Goal: Information Seeking & Learning: Learn about a topic

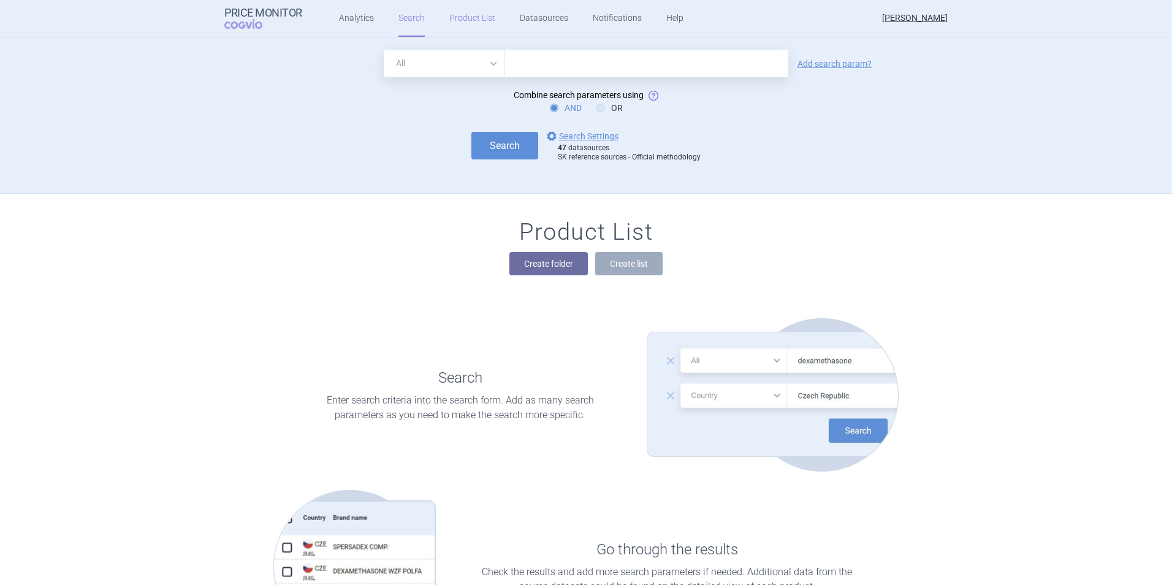
click at [453, 14] on link "Product List" at bounding box center [472, 18] width 46 height 37
click at [533, 63] on input "text" at bounding box center [646, 64] width 283 height 28
type input "[MEDICAL_DATA]"
click button "Search" at bounding box center [504, 146] width 67 height 28
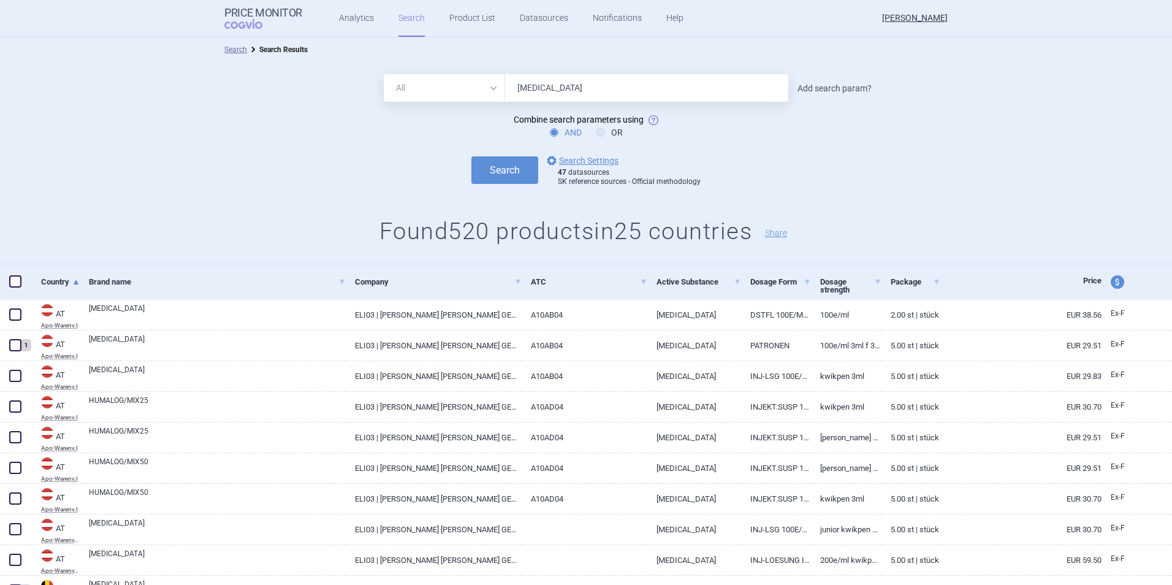
click at [850, 91] on link "Add search param?" at bounding box center [834, 88] width 74 height 9
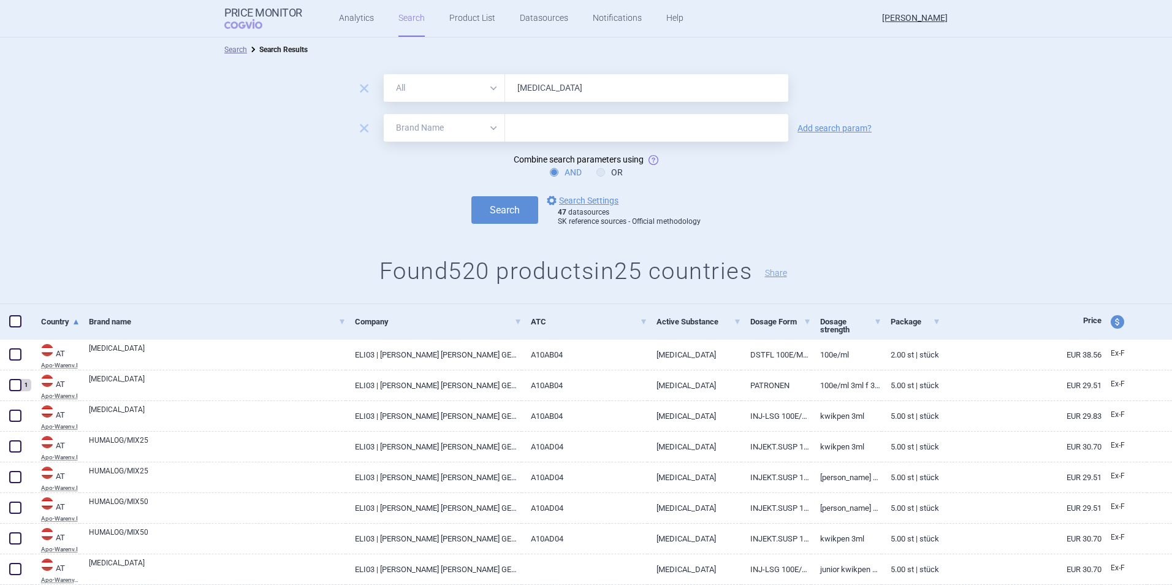
click at [408, 126] on select "All Brand Name ATC Company Active Substance Country Newer than" at bounding box center [444, 128] width 121 height 28
select select "newerThan"
click at [384, 114] on select "All Brand Name ATC Company Active Substance Country Newer than" at bounding box center [444, 128] width 121 height 28
click at [533, 126] on input "text" at bounding box center [646, 128] width 283 height 28
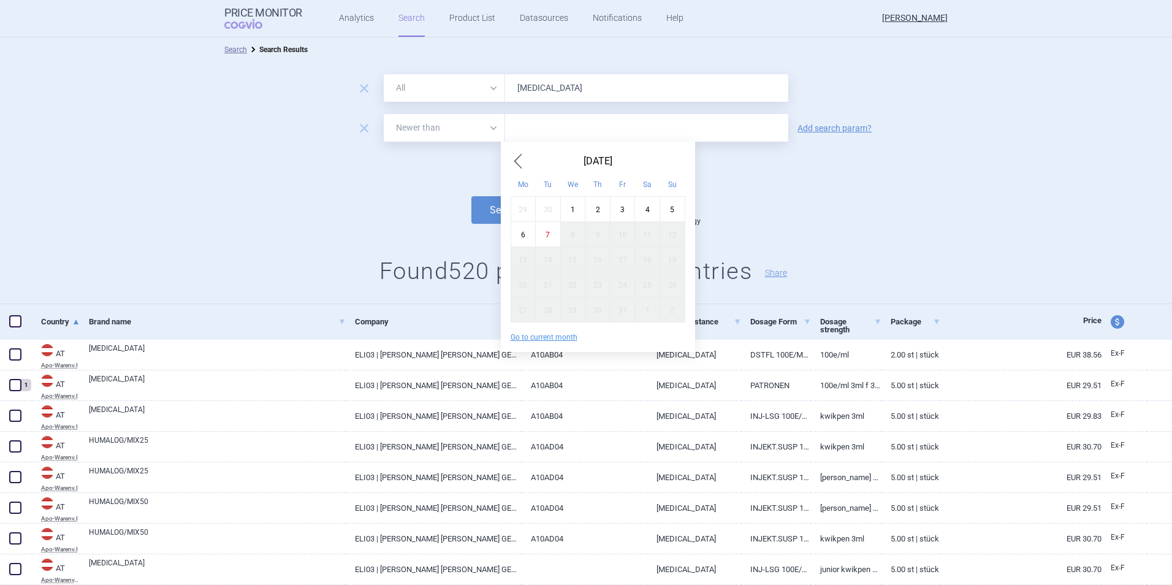
click at [519, 165] on span "Previous Month" at bounding box center [517, 161] width 15 height 20
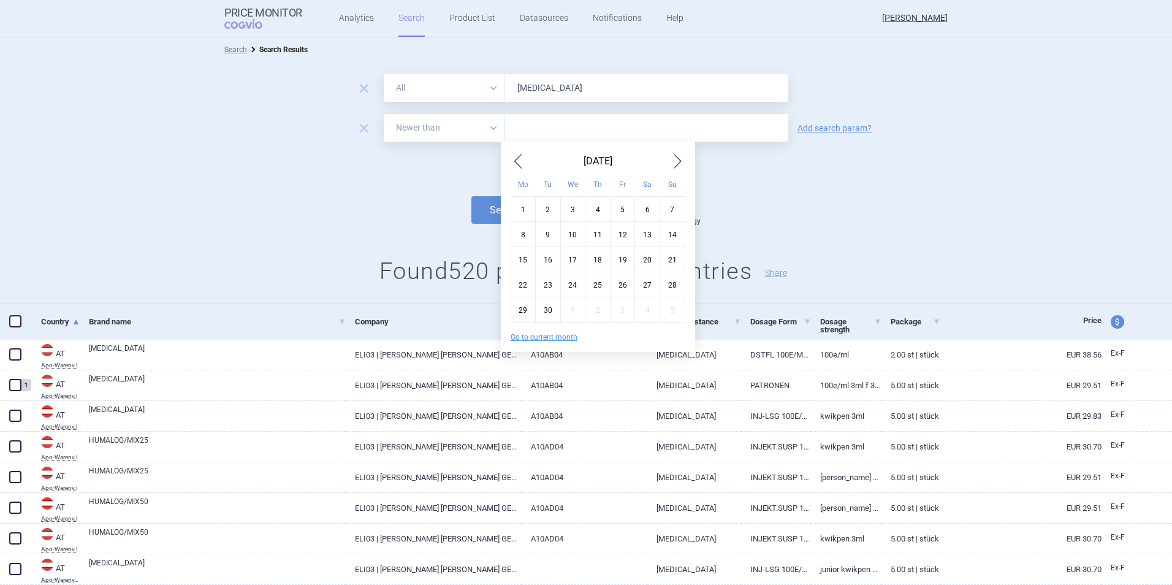
click at [519, 165] on span "Previous Month" at bounding box center [517, 161] width 15 height 20
click at [519, 164] on span "Previous Month" at bounding box center [517, 161] width 15 height 20
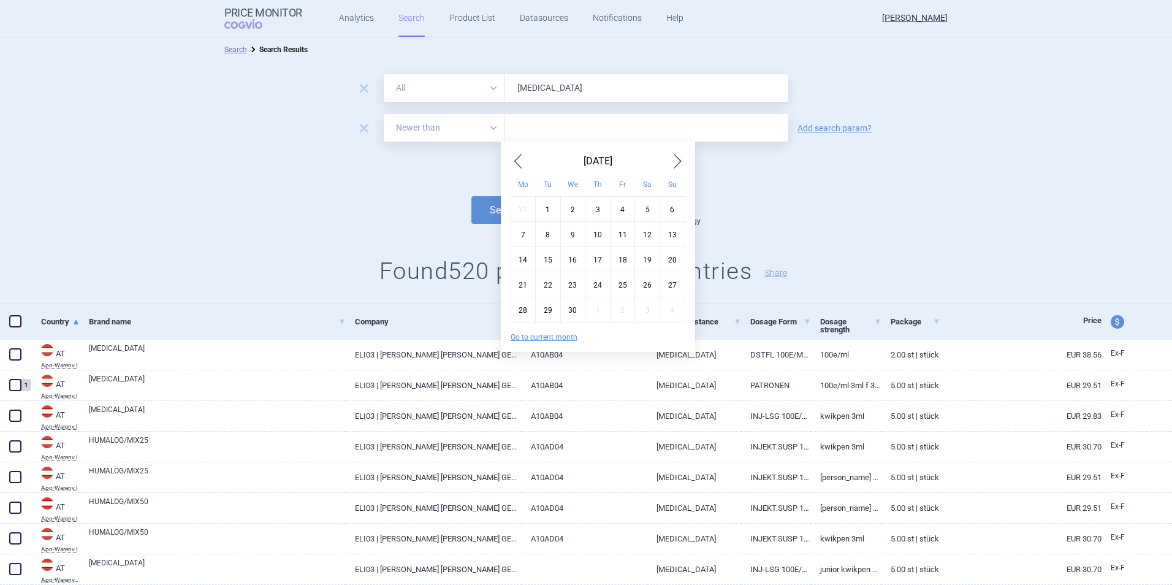
click at [519, 164] on span "Previous Month" at bounding box center [517, 161] width 15 height 20
click at [520, 164] on span "Previous Month" at bounding box center [517, 161] width 15 height 20
click at [520, 163] on span "Previous Month" at bounding box center [517, 161] width 15 height 20
click at [520, 162] on span "Previous Month" at bounding box center [517, 161] width 15 height 20
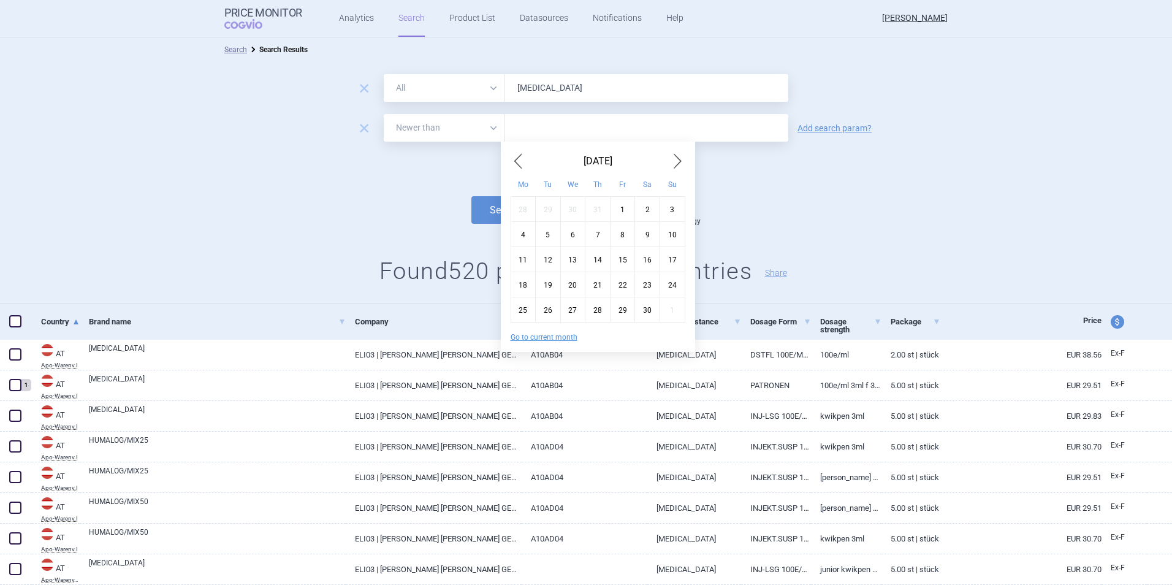
click at [520, 162] on span "Previous Month" at bounding box center [517, 161] width 15 height 20
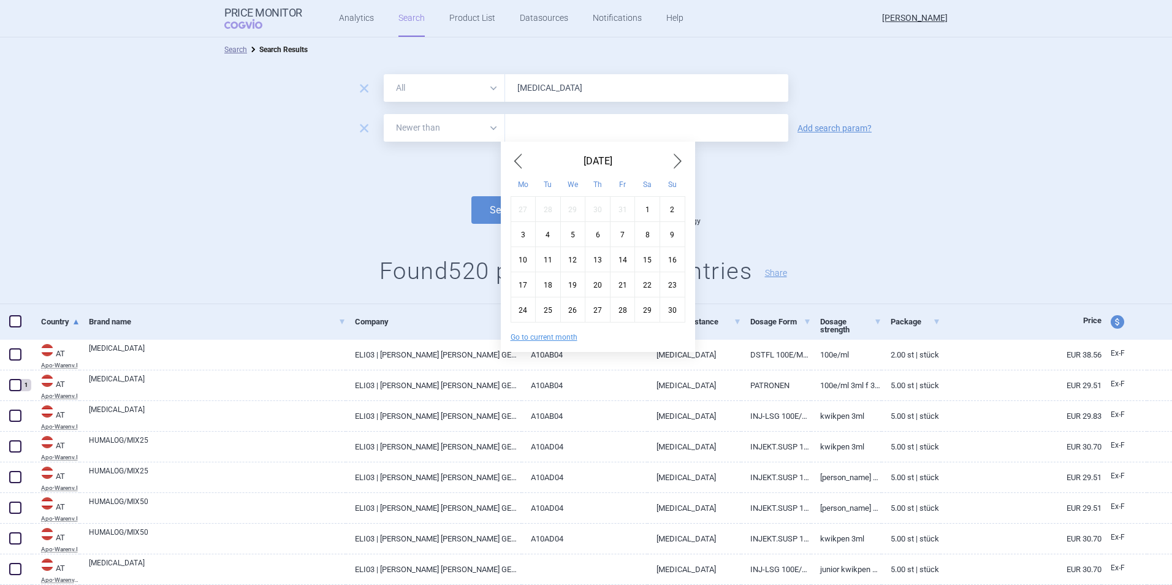
click at [520, 162] on span "Previous Month" at bounding box center [517, 161] width 15 height 20
click at [571, 205] on div "1" at bounding box center [572, 208] width 25 height 25
type input "1. 5. 2024"
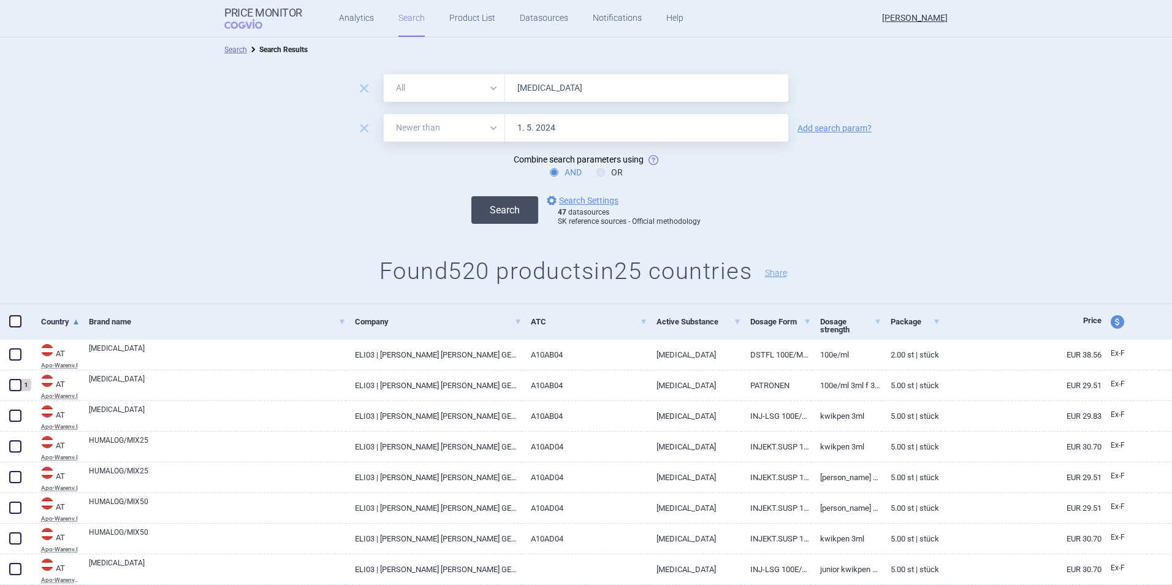
click at [501, 200] on button "Search" at bounding box center [504, 210] width 67 height 28
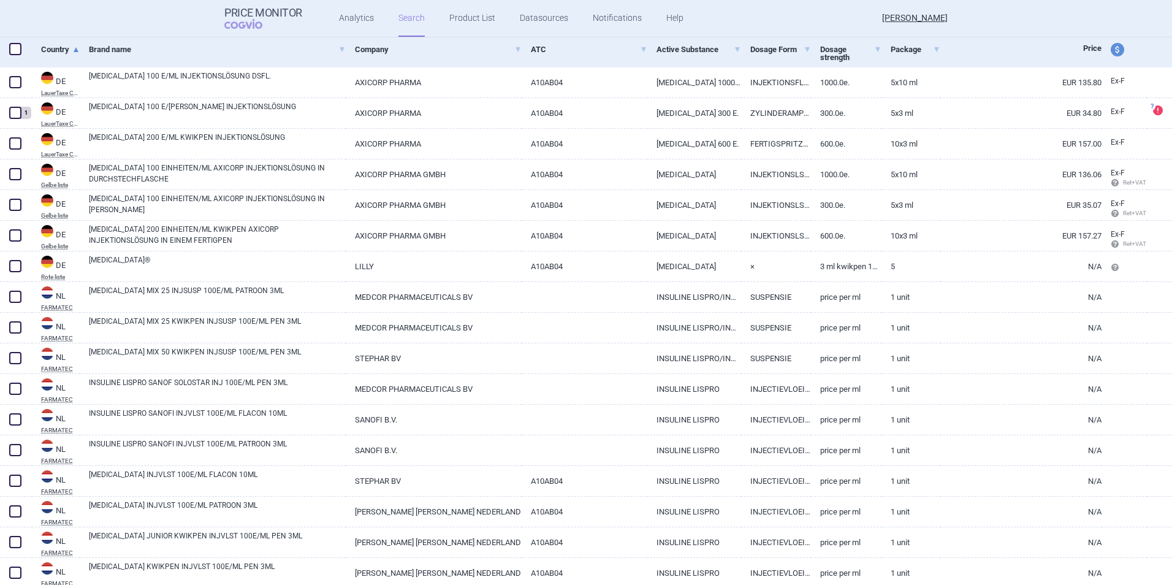
scroll to position [337, 0]
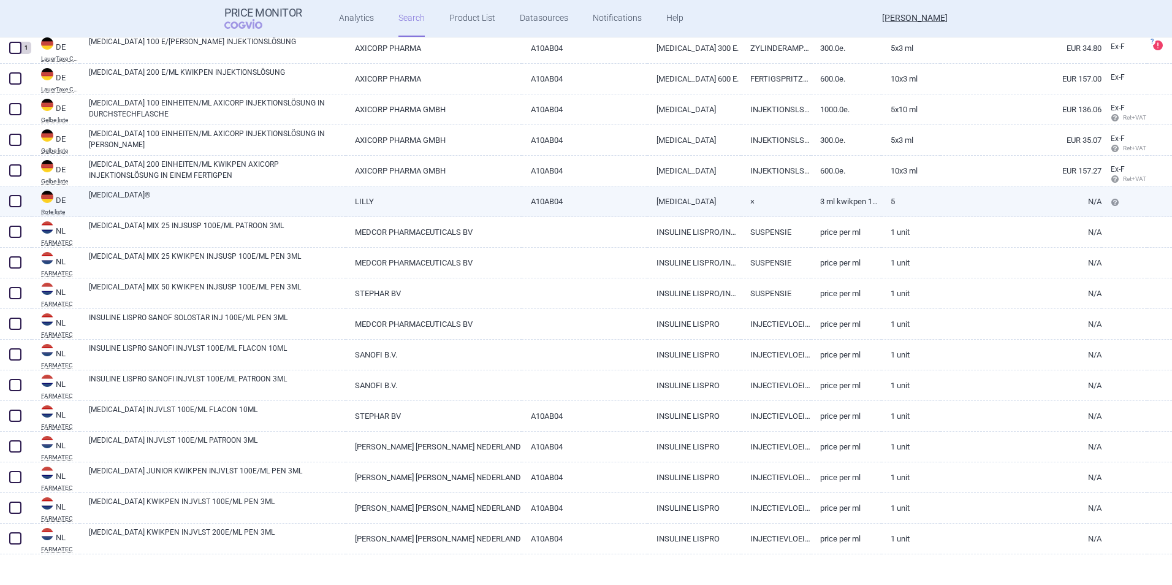
click at [13, 200] on span at bounding box center [15, 201] width 12 height 12
checkbox input "true"
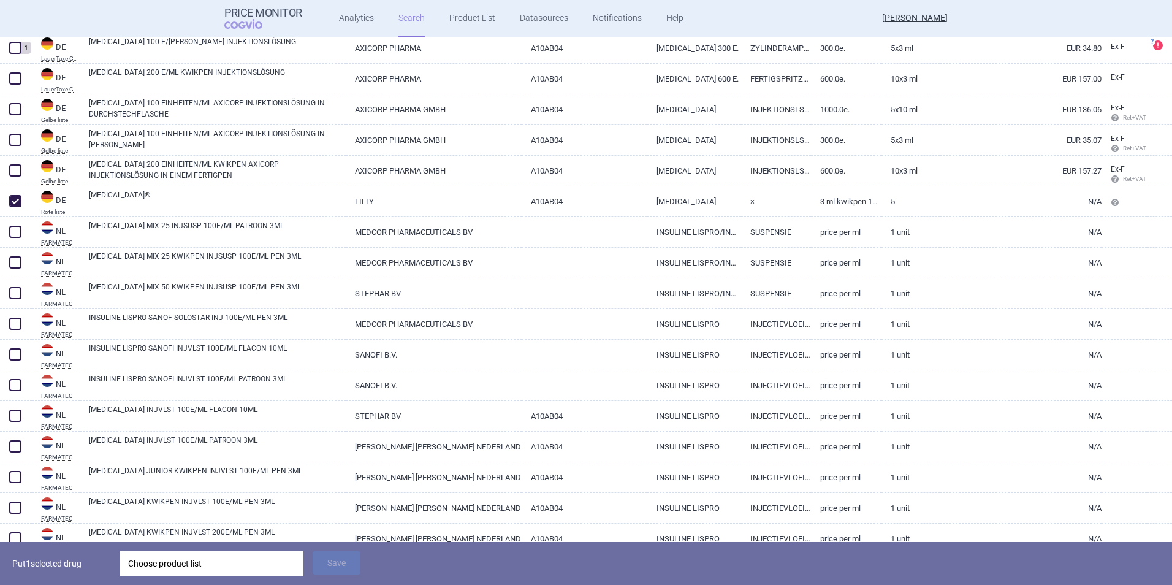
click at [192, 574] on div "Put 1 selected drug Choose product list Save" at bounding box center [586, 563] width 1172 height 43
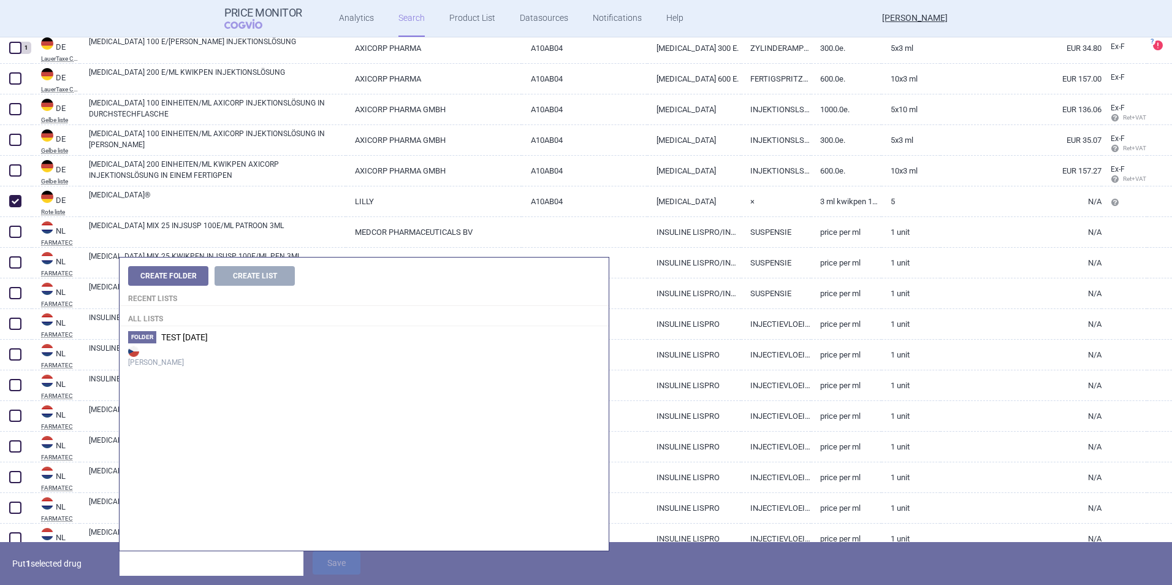
click at [191, 568] on input "search" at bounding box center [211, 563] width 184 height 25
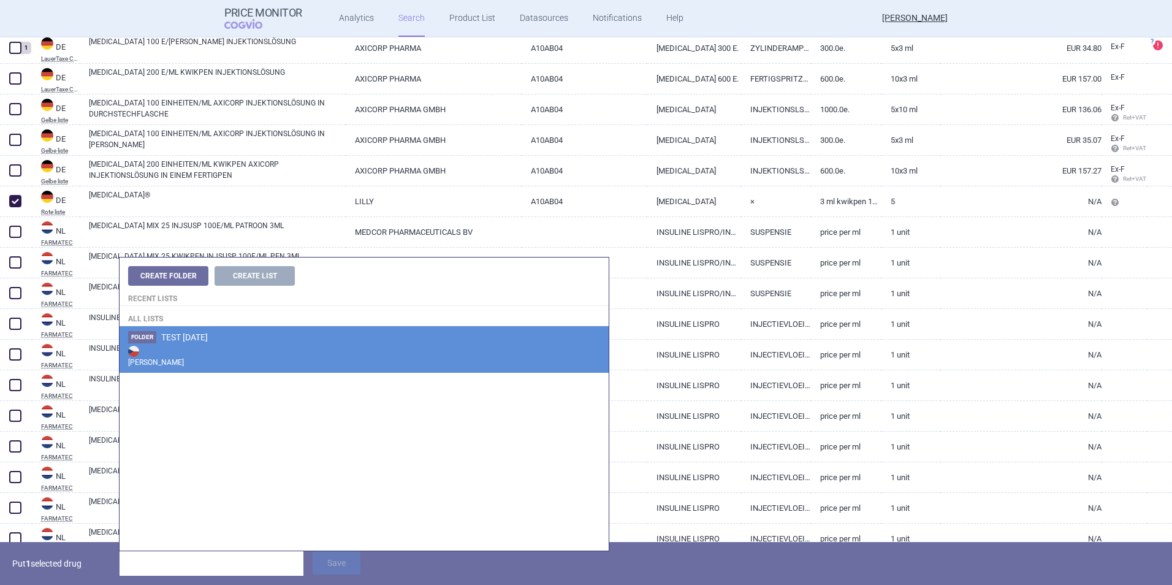
click at [164, 349] on strong "[PERSON_NAME]" at bounding box center [364, 355] width 472 height 25
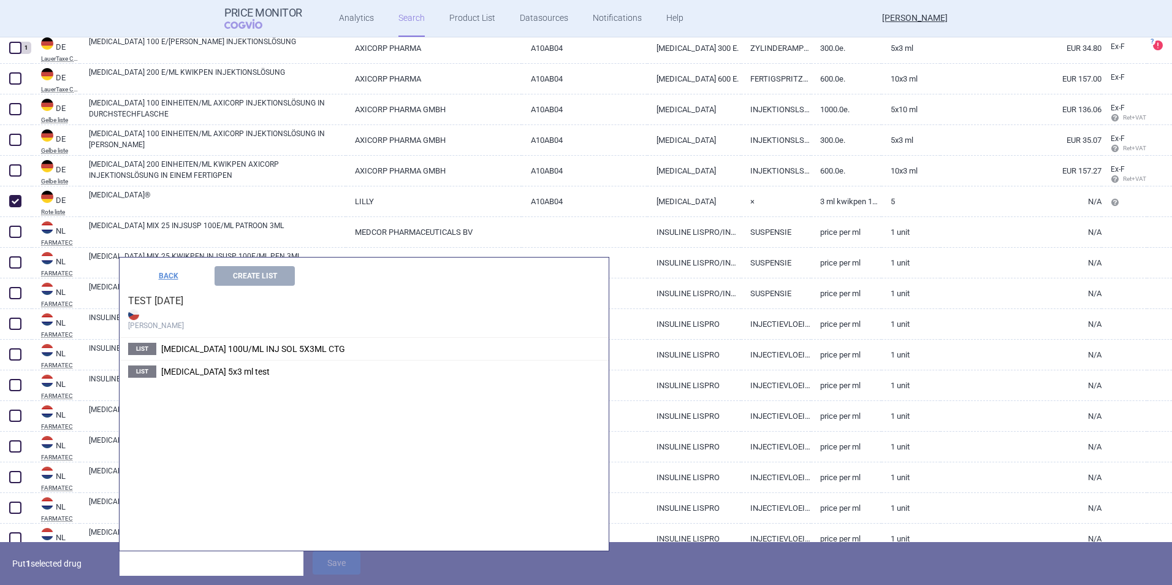
scroll to position [0, 0]
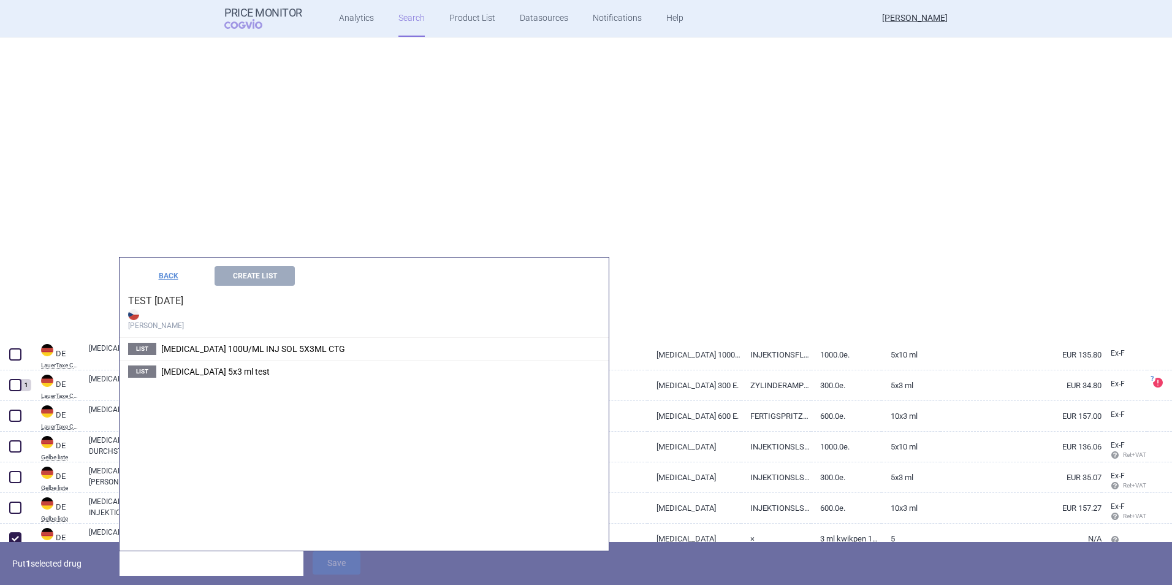
select select "newerThan"
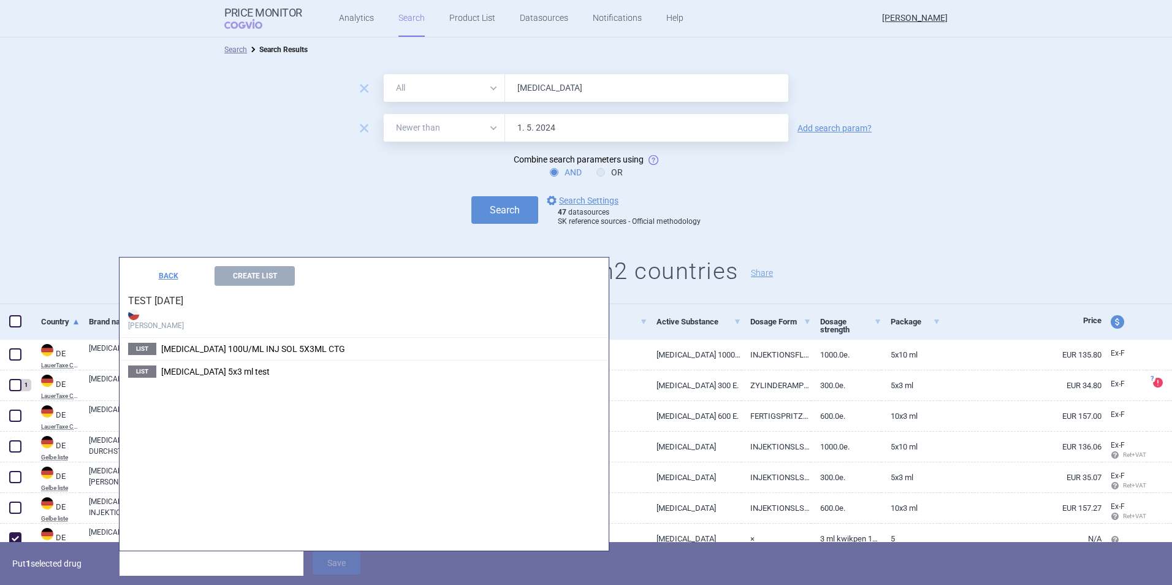
click at [278, 146] on form "remove All Brand Name ATC Company Active Substance Country Newer than [MEDICAL_…" at bounding box center [586, 150] width 1172 height 153
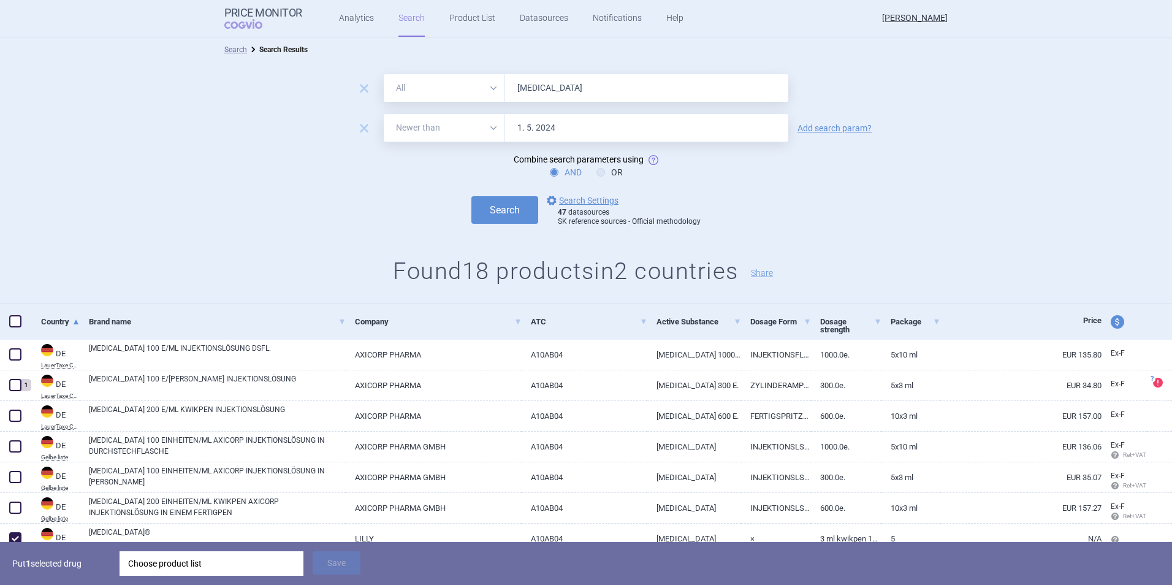
drag, startPoint x: 552, startPoint y: 91, endPoint x: 559, endPoint y: 92, distance: 7.5
click at [555, 92] on input "[MEDICAL_DATA]" at bounding box center [646, 88] width 283 height 28
drag, startPoint x: 560, startPoint y: 92, endPoint x: 453, endPoint y: 89, distance: 106.0
click at [453, 89] on div "All Brand Name ATC Company Active Substance Country Newer than [MEDICAL_DATA]" at bounding box center [586, 88] width 404 height 28
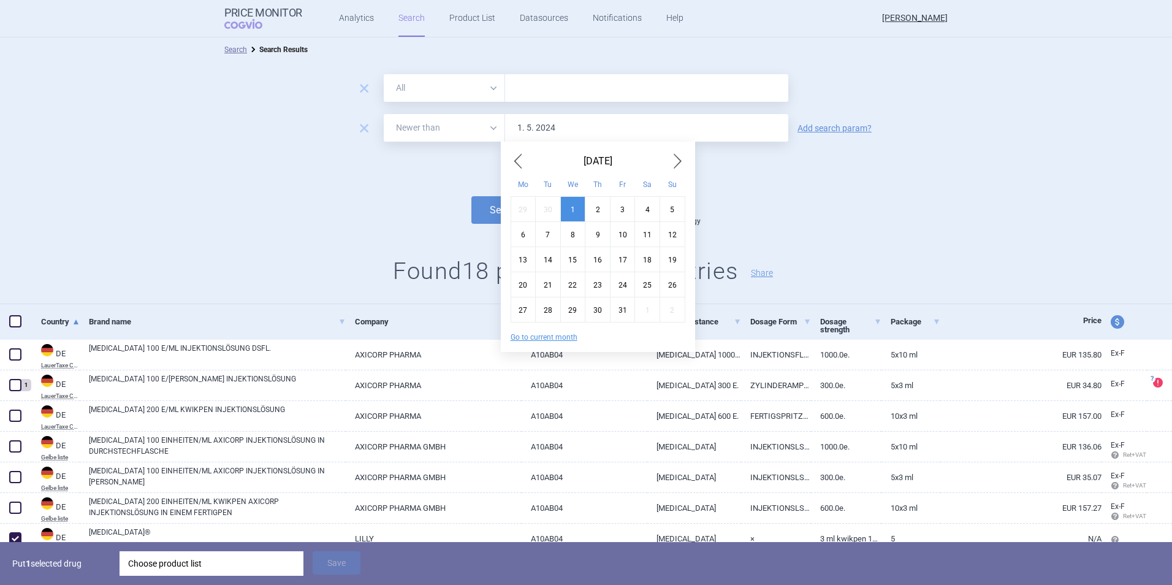
drag, startPoint x: 570, startPoint y: 123, endPoint x: 319, endPoint y: 104, distance: 251.4
click at [319, 104] on form "remove All Brand Name ATC Company Active Substance Country Newer than remove Al…" at bounding box center [586, 150] width 1172 height 153
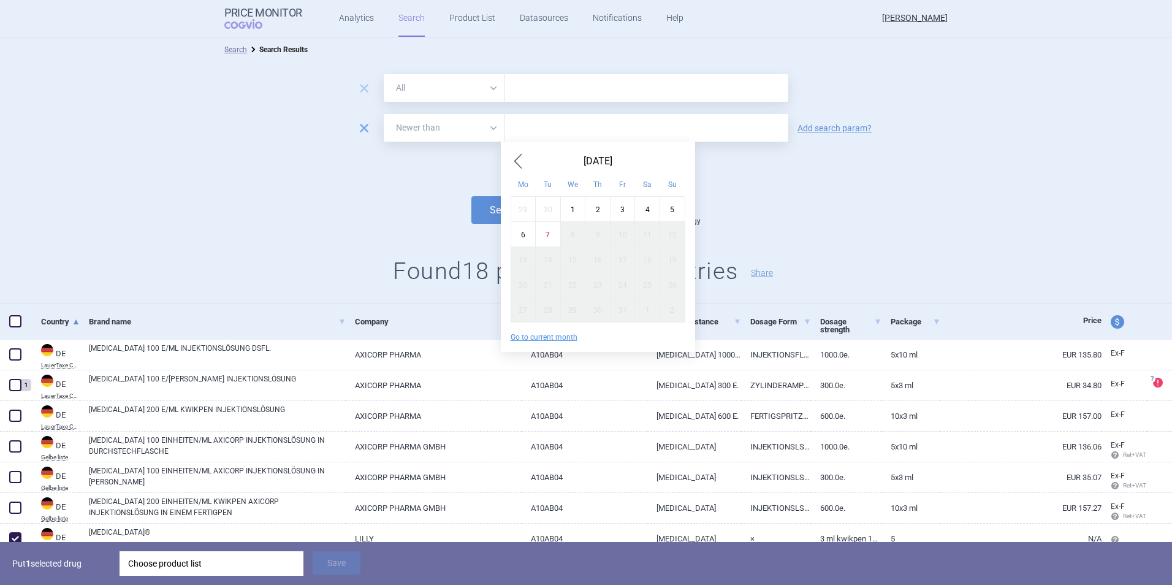
click at [363, 125] on span "remove" at bounding box center [363, 127] width 17 height 17
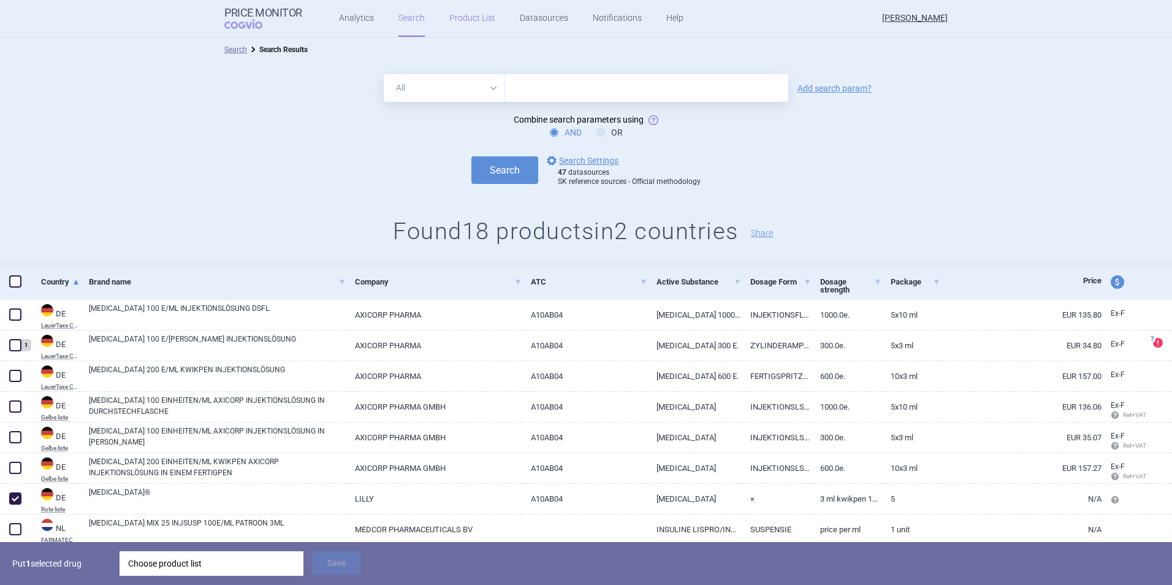
click at [465, 14] on link "Product List" at bounding box center [472, 18] width 46 height 37
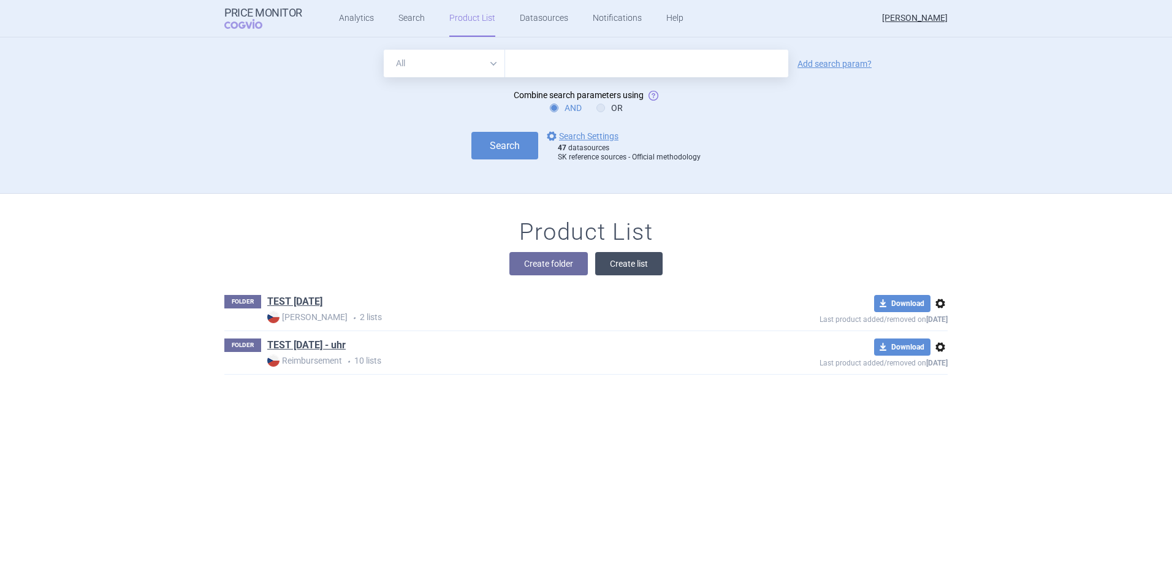
click at [607, 261] on button "Create list" at bounding box center [628, 263] width 67 height 23
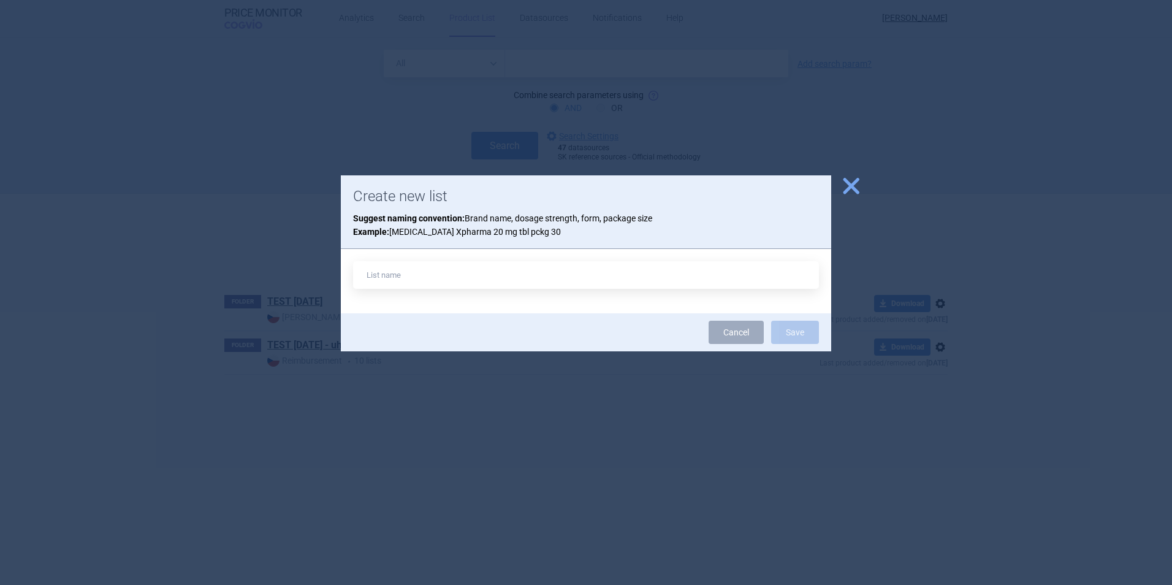
click at [847, 194] on span "close" at bounding box center [850, 185] width 21 height 21
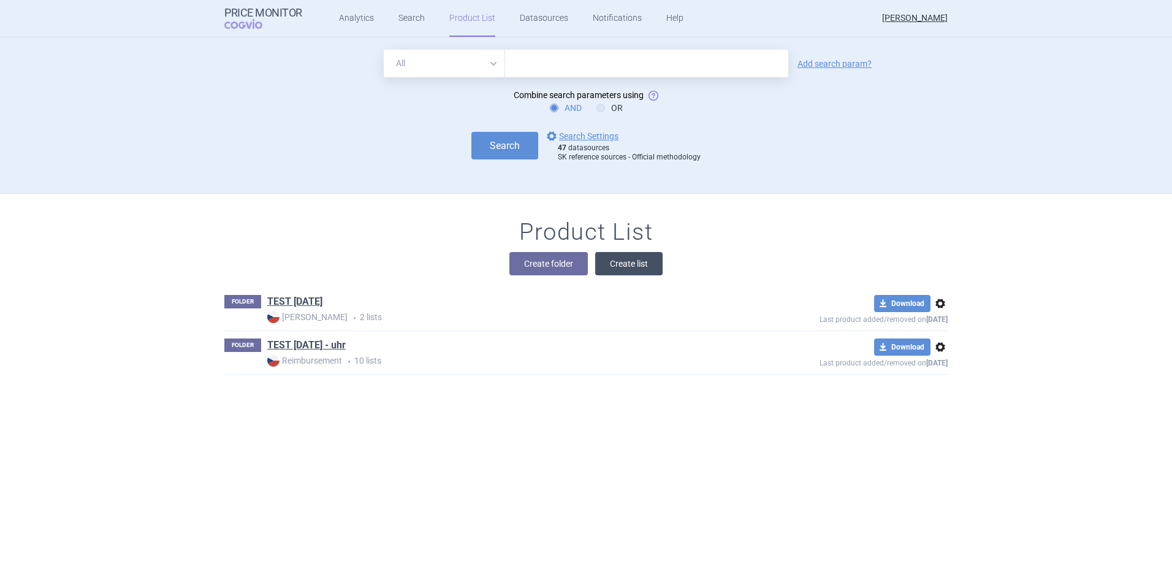
click at [642, 262] on button "Create list" at bounding box center [628, 263] width 67 height 23
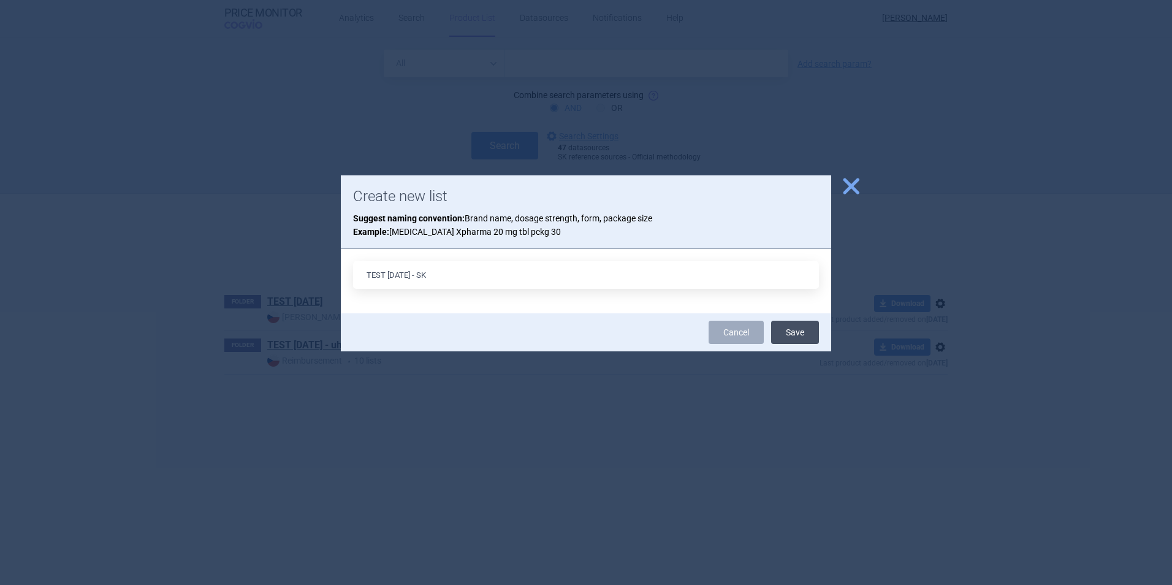
type input "TEST [DATE] - SK"
click at [781, 336] on button "Save" at bounding box center [795, 332] width 48 height 23
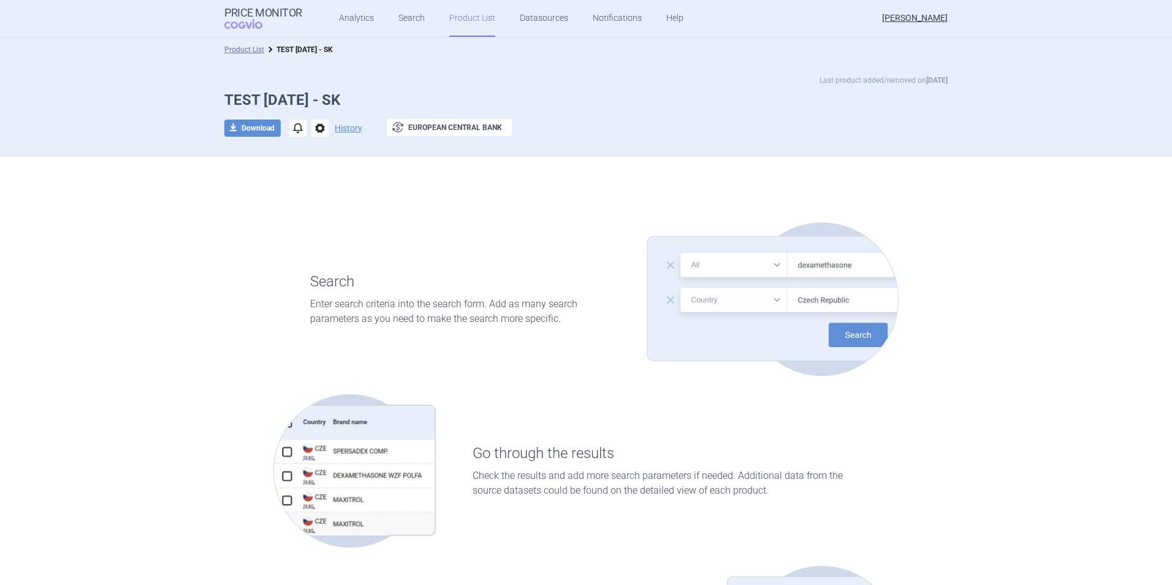
click at [452, 21] on link "Product List" at bounding box center [472, 18] width 46 height 37
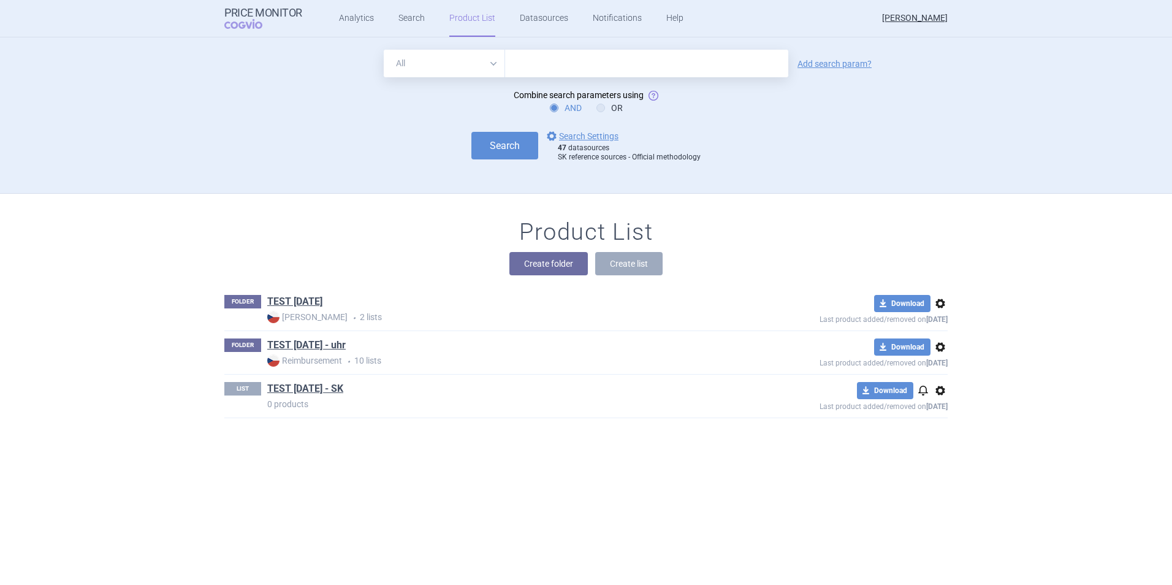
click at [936, 388] on span "options" at bounding box center [940, 390] width 15 height 15
click at [932, 465] on button "Delete" at bounding box center [935, 462] width 39 height 18
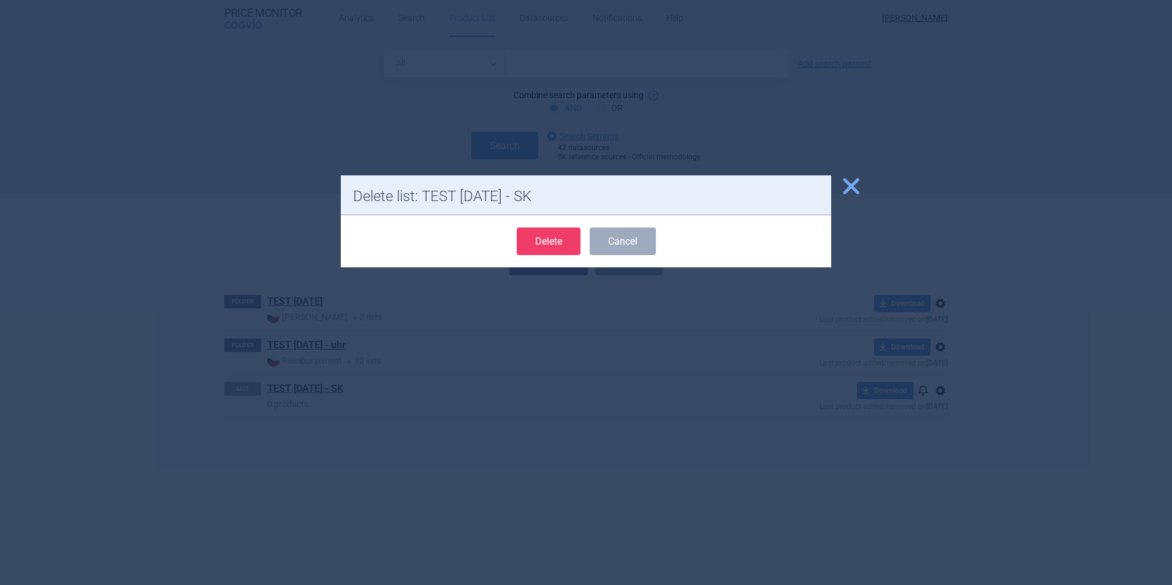
click at [566, 247] on button "Delete" at bounding box center [549, 241] width 64 height 28
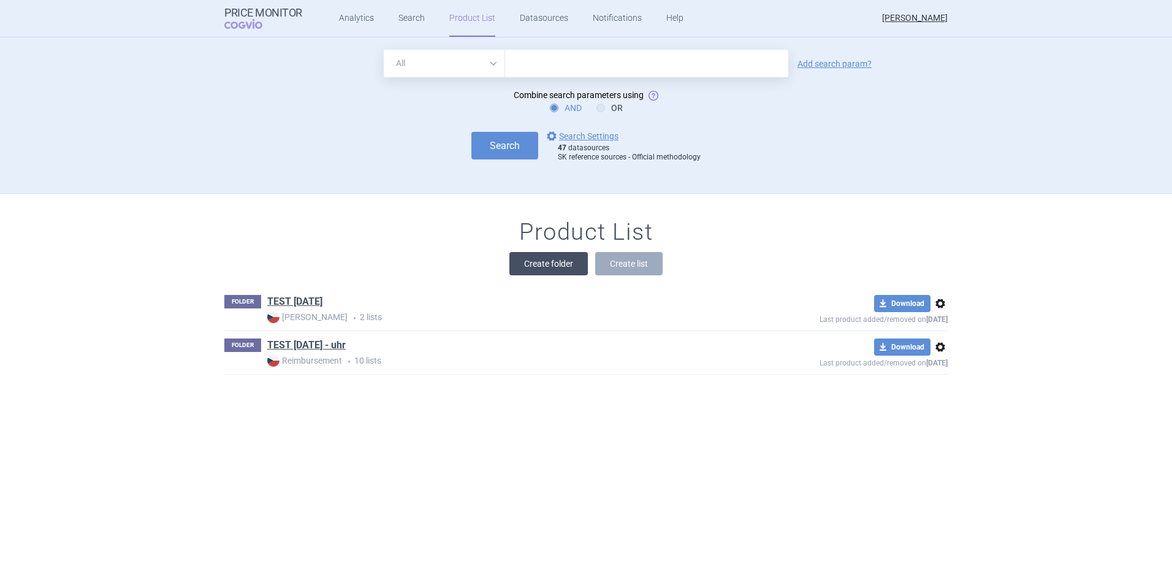
click at [553, 267] on button "Create folder" at bounding box center [548, 263] width 78 height 23
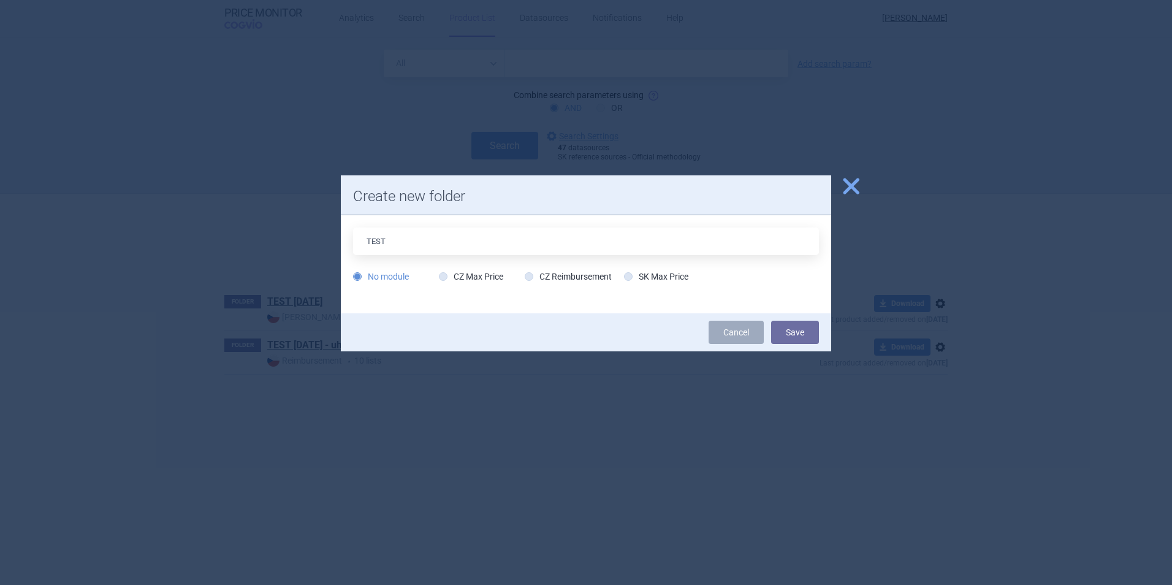
type input "TEST [DATE] - SK"
click at [659, 276] on label "SK Max Price" at bounding box center [656, 276] width 64 height 12
click at [637, 276] on input "SK Max Price" at bounding box center [630, 277] width 12 height 12
radio input "true"
click at [813, 335] on button "Save" at bounding box center [795, 332] width 48 height 23
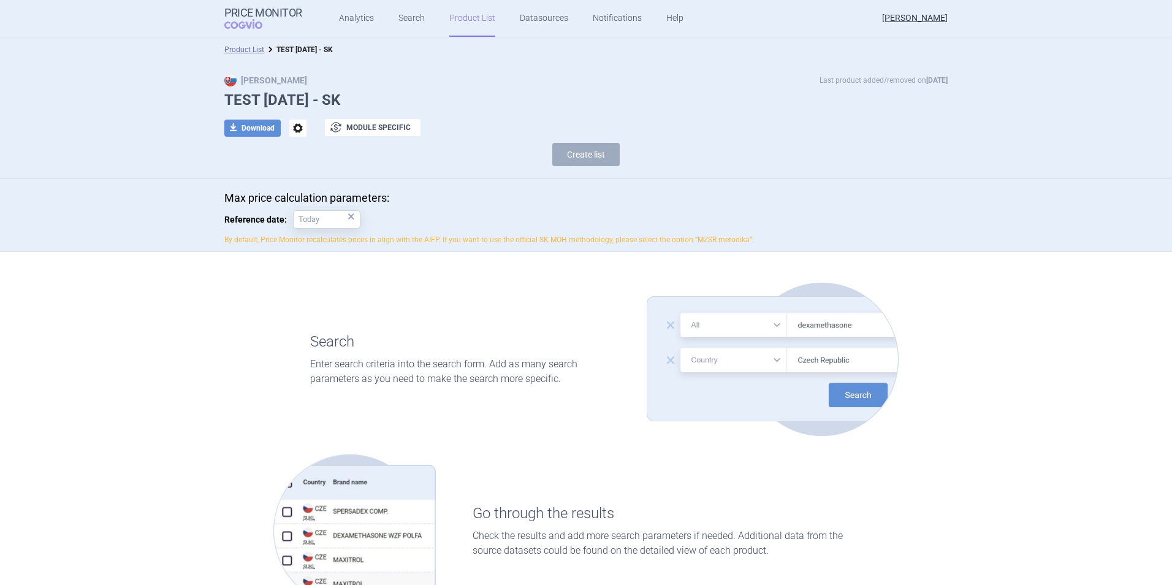
click at [463, 14] on link "Product List" at bounding box center [472, 18] width 46 height 37
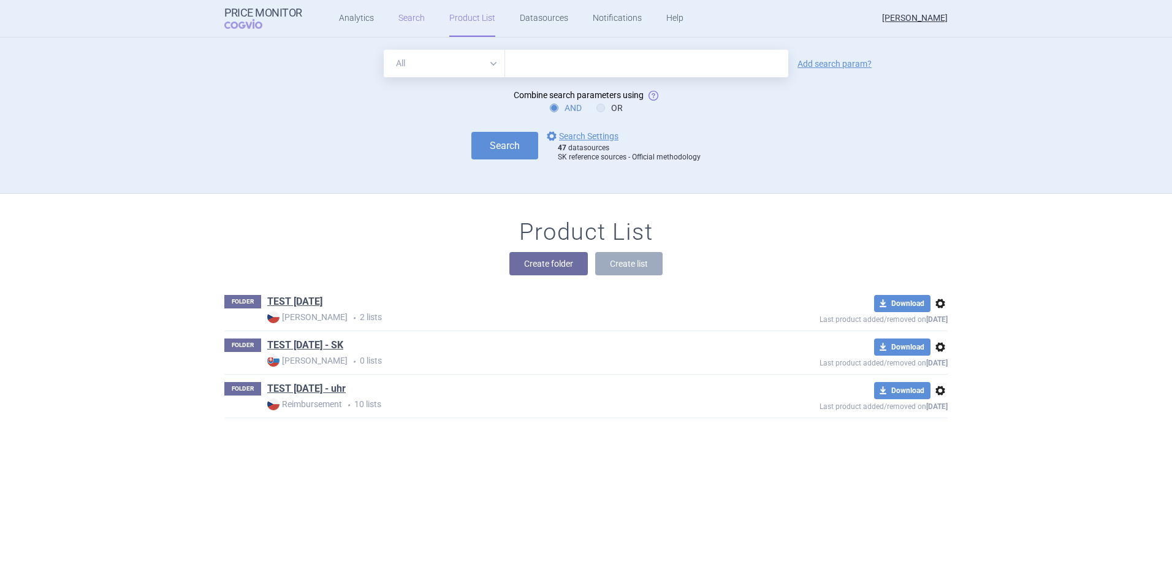
click at [406, 17] on link "Search" at bounding box center [411, 18] width 26 height 37
click at [355, 26] on link "Analytics" at bounding box center [356, 18] width 35 height 37
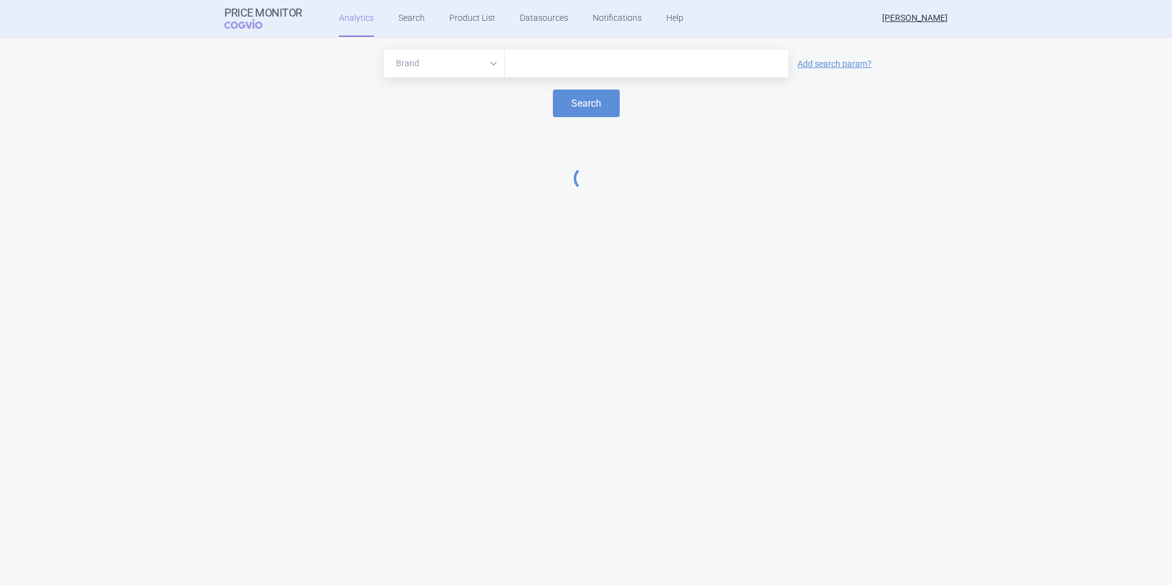
click at [573, 62] on input "text" at bounding box center [646, 64] width 271 height 16
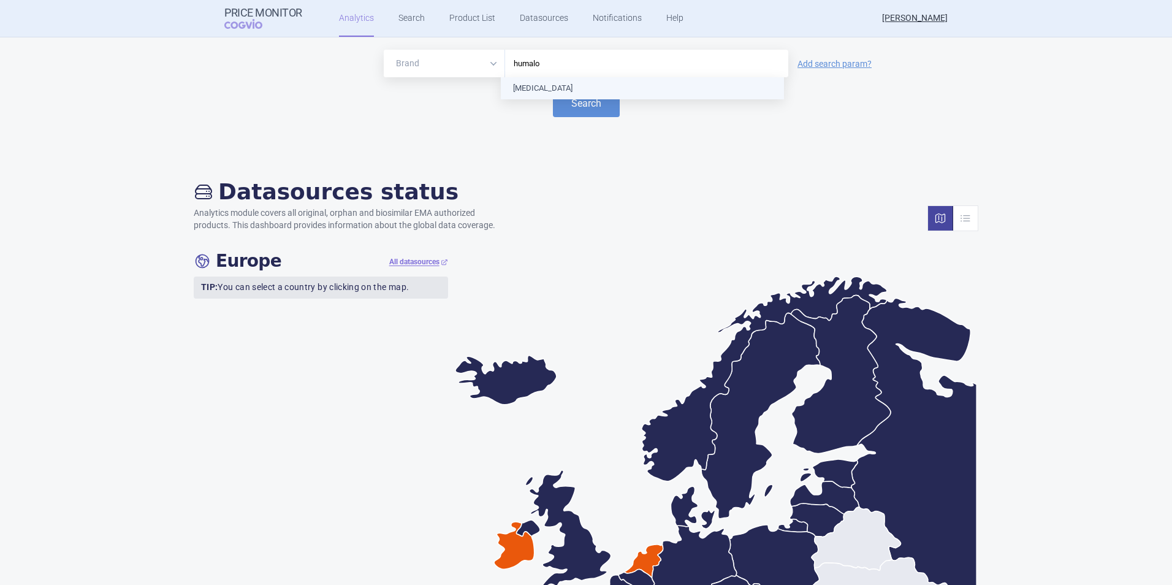
type input "[MEDICAL_DATA]"
click at [583, 101] on button "Search" at bounding box center [586, 103] width 67 height 28
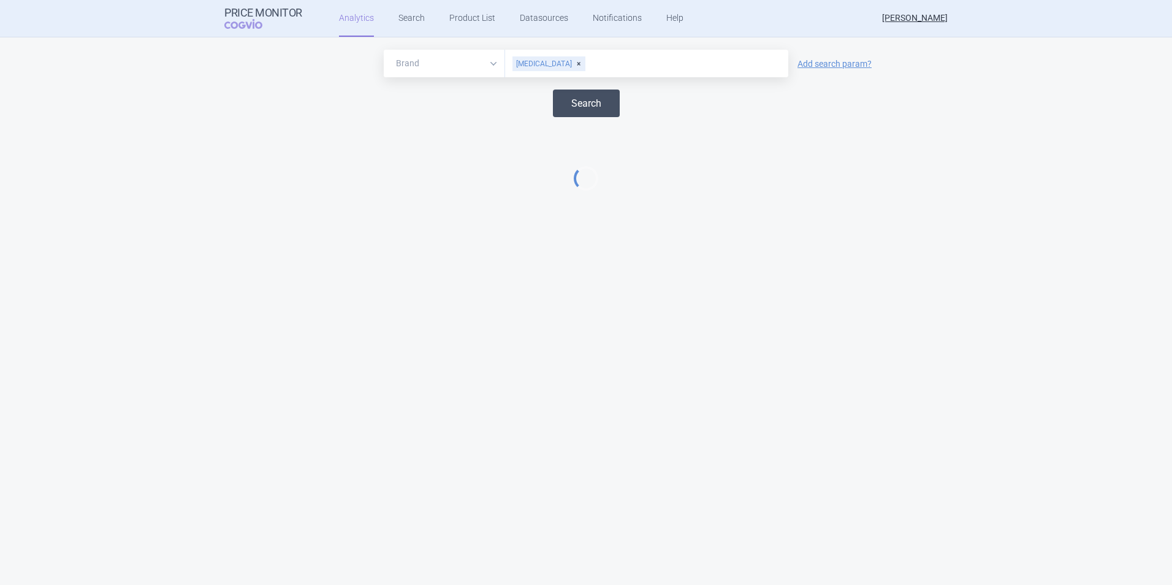
select select "EUR"
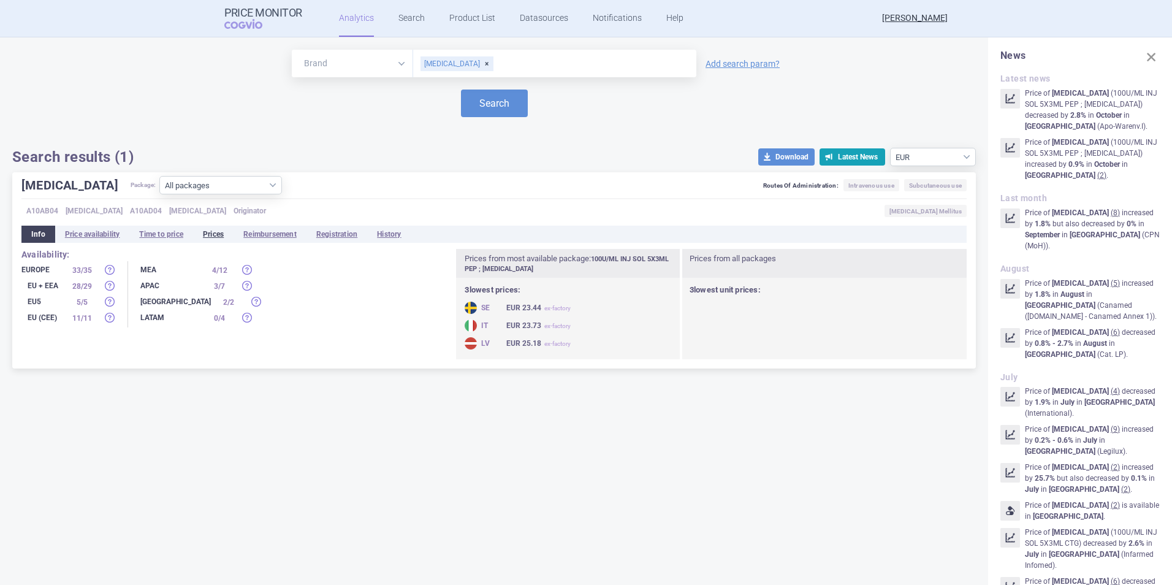
click at [229, 234] on li "Prices" at bounding box center [213, 234] width 40 height 17
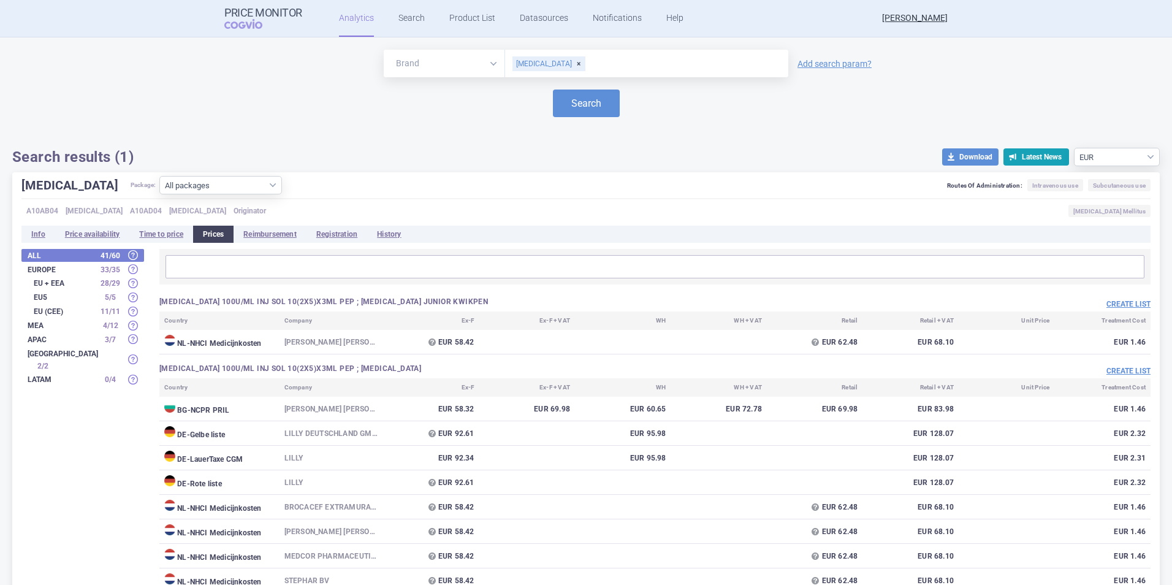
click at [53, 280] on strong "EU + EEA" at bounding box center [64, 282] width 61 height 7
click at [90, 267] on strong "Europe" at bounding box center [61, 269] width 67 height 7
click at [72, 278] on div "EU + EEA 28 / 29" at bounding box center [82, 283] width 123 height 13
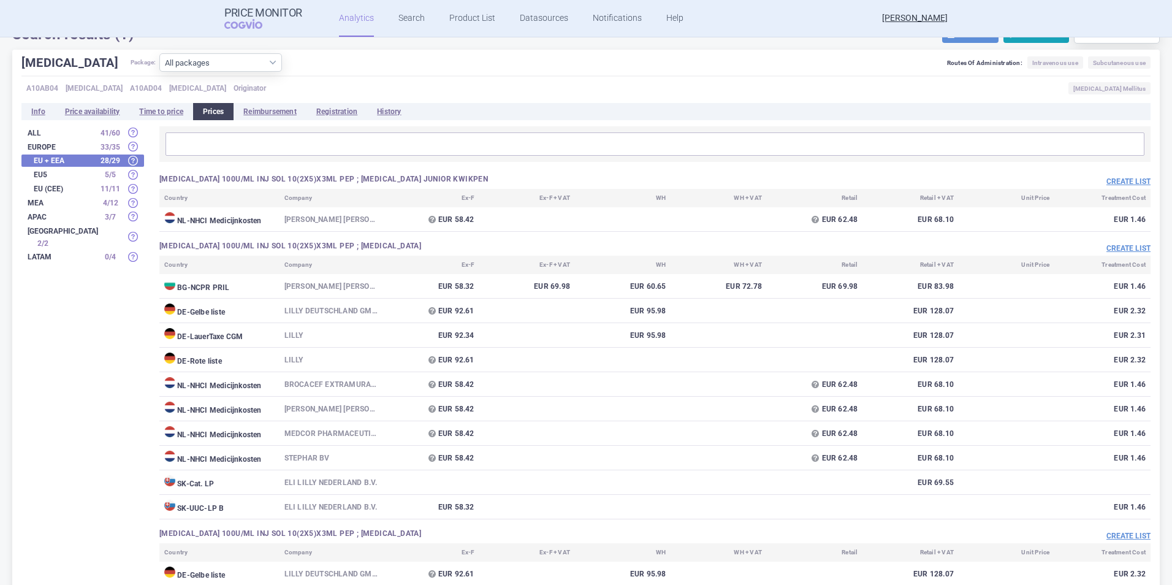
click at [56, 161] on strong "EU + EEA" at bounding box center [64, 160] width 61 height 7
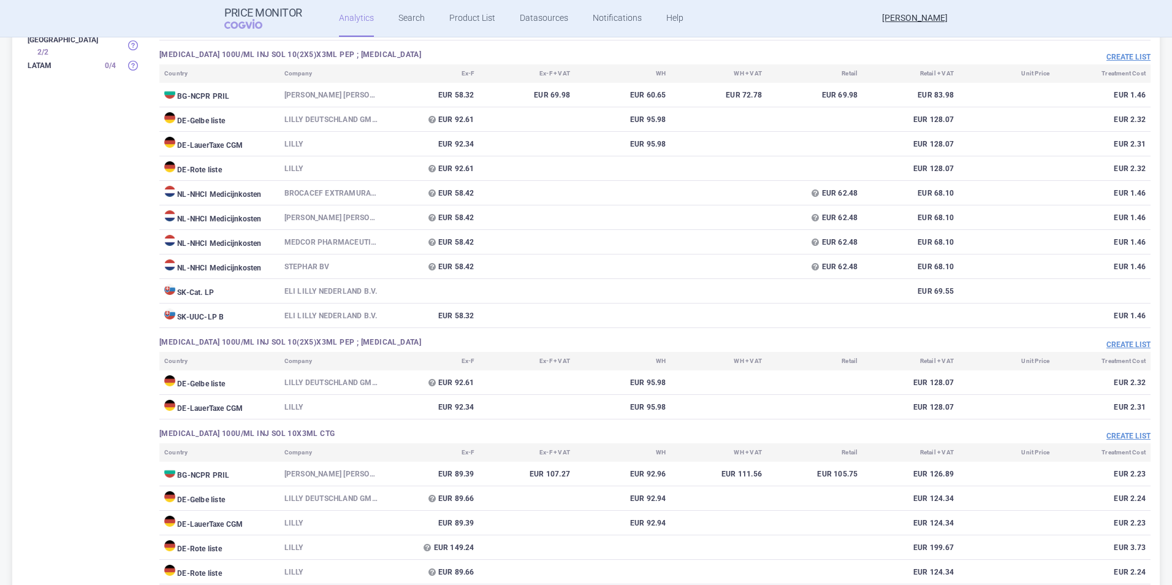
scroll to position [0, 0]
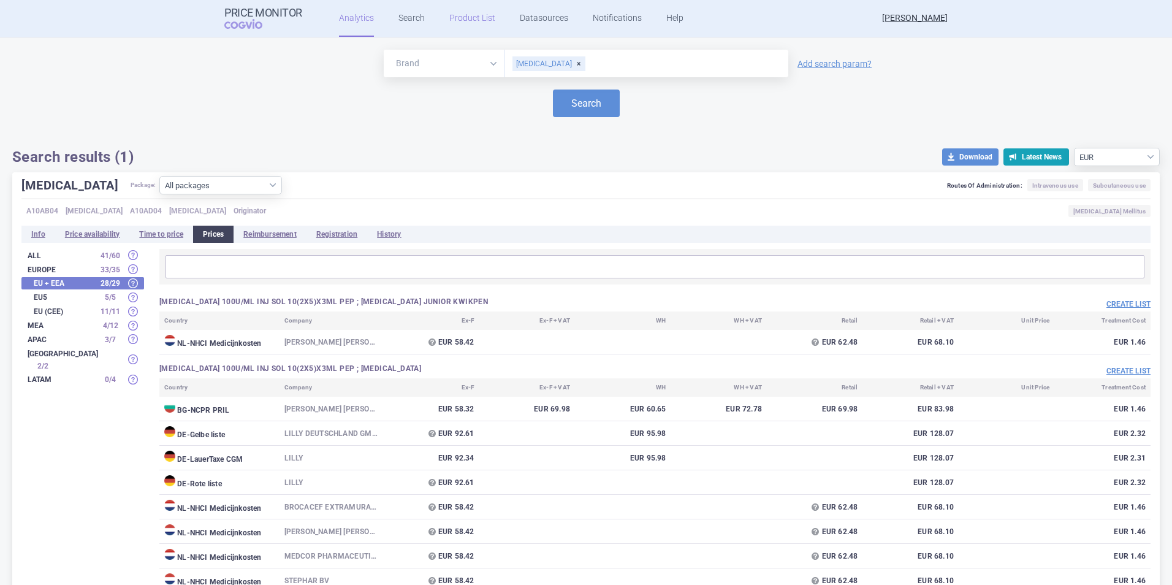
click at [477, 23] on link "Product List" at bounding box center [472, 18] width 46 height 37
